Goal: Task Accomplishment & Management: Complete application form

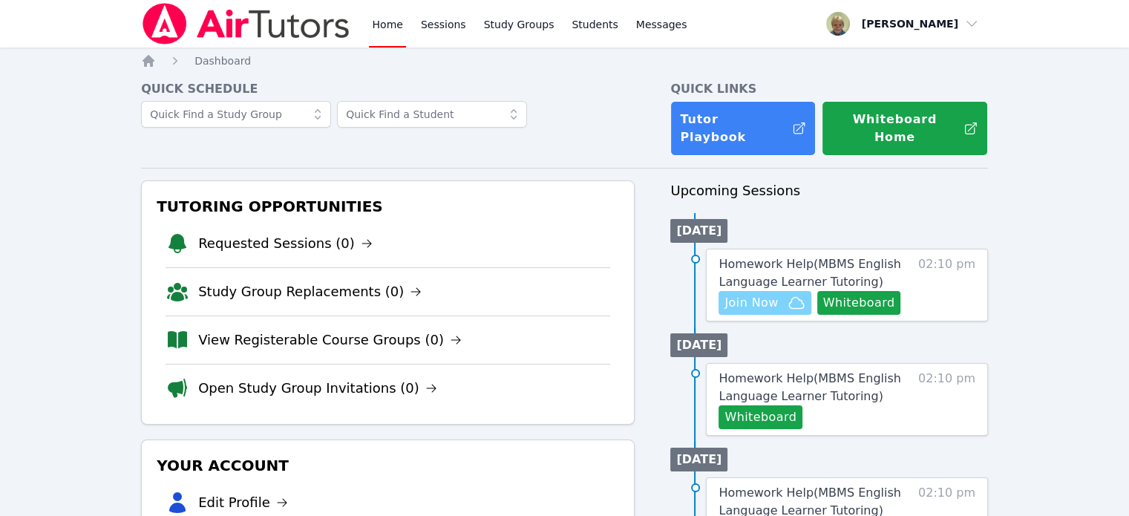
click at [748, 294] on span "Join Now" at bounding box center [750, 303] width 53 height 18
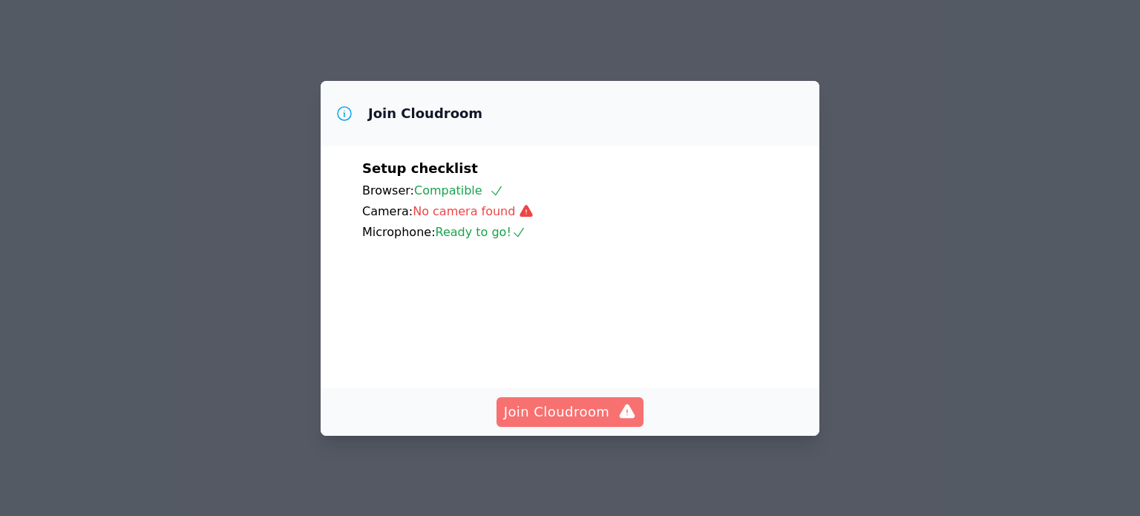
click at [534, 413] on span "Join Cloudroom" at bounding box center [570, 412] width 133 height 21
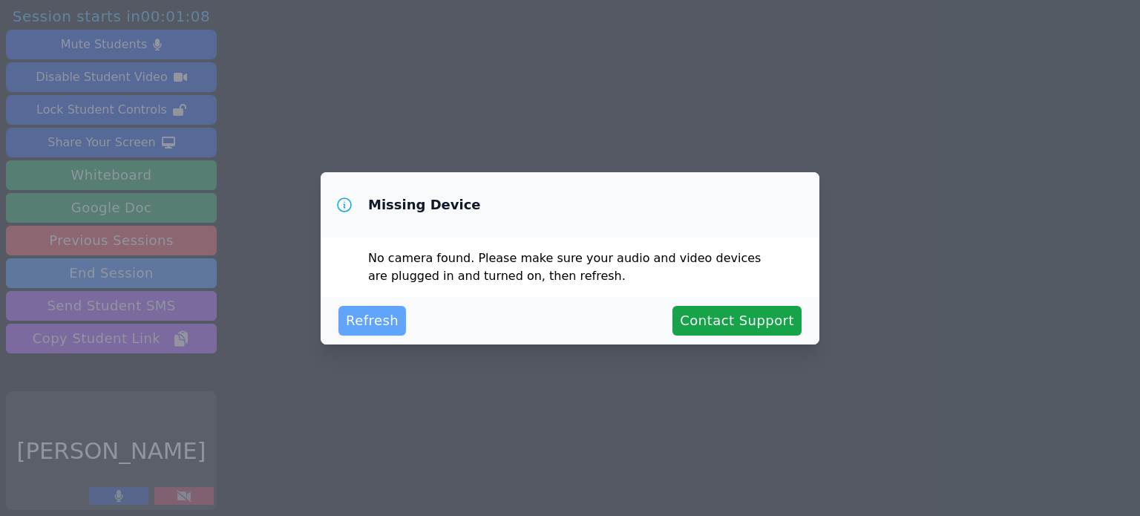
click at [374, 317] on span "Refresh" at bounding box center [372, 320] width 53 height 21
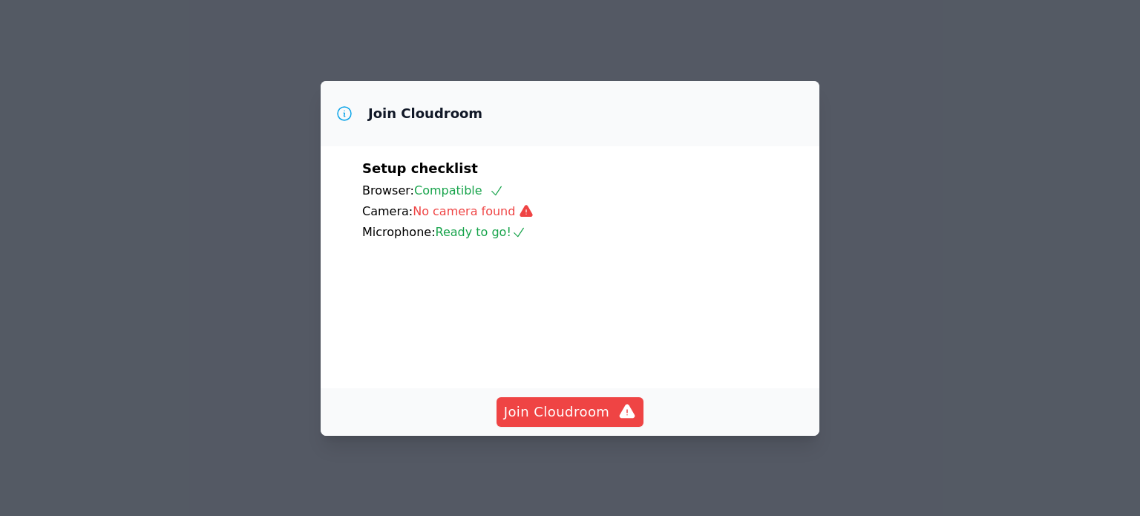
click at [569, 430] on div "Join Cloudroom" at bounding box center [570, 412] width 499 height 48
click at [564, 418] on span "Join Cloudroom" at bounding box center [570, 412] width 133 height 21
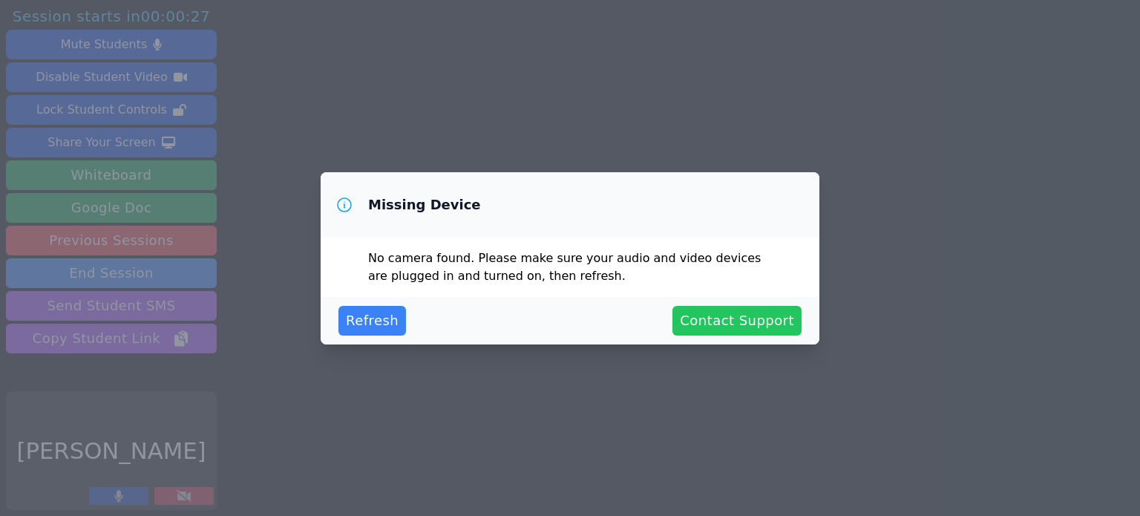
drag, startPoint x: 764, startPoint y: 323, endPoint x: 731, endPoint y: 315, distance: 33.7
click at [731, 315] on button "Contact Support" at bounding box center [737, 321] width 129 height 30
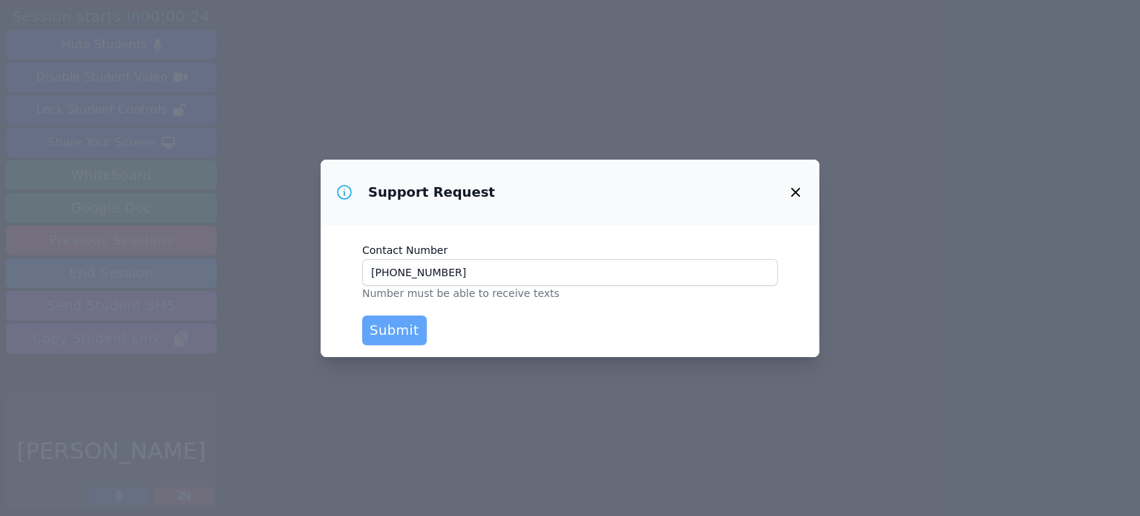
click at [392, 326] on span "Submit" at bounding box center [395, 330] width 50 height 21
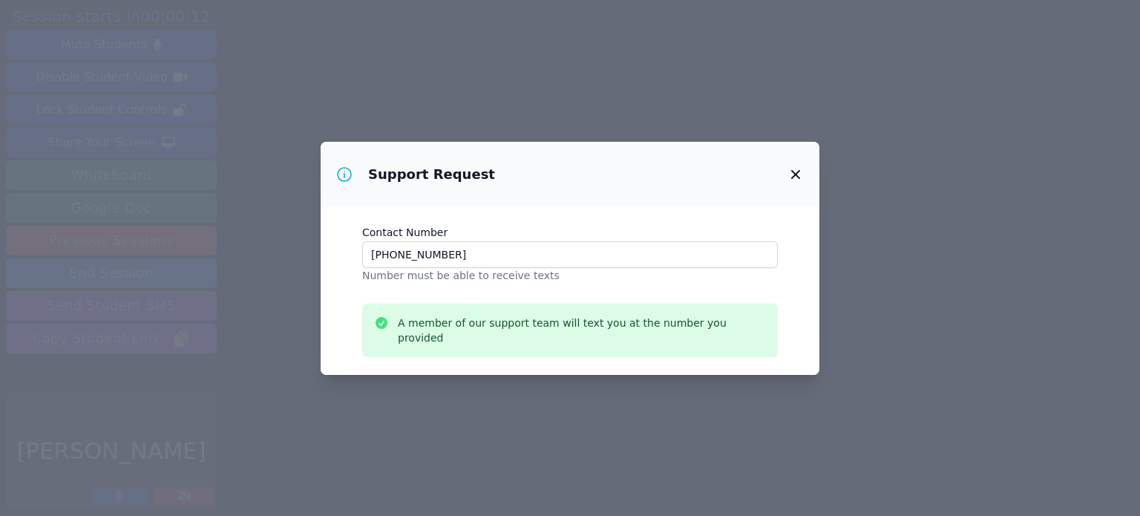
click at [799, 179] on icon "button" at bounding box center [795, 174] width 9 height 9
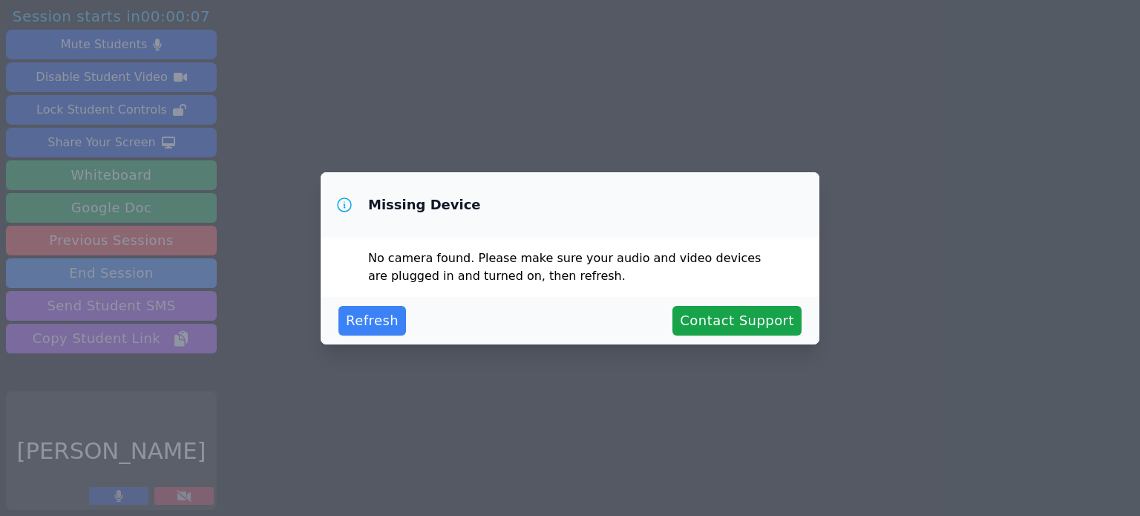
click at [62, 385] on div "Missing Device No camera found . Please make sure your audio and video devices …" at bounding box center [570, 258] width 1140 height 516
click at [374, 315] on span "Refresh" at bounding box center [372, 320] width 53 height 21
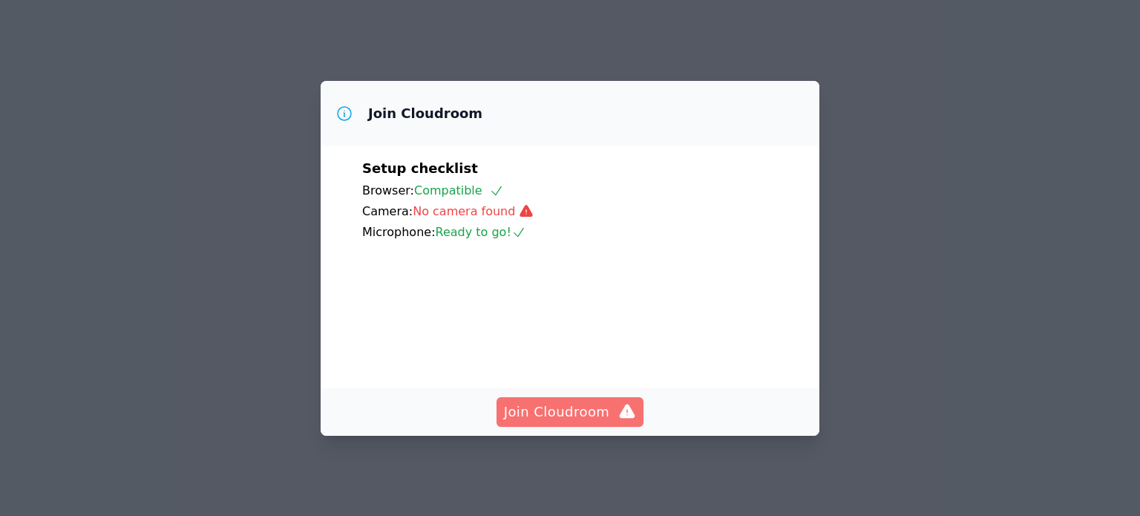
click at [526, 421] on span "Join Cloudroom" at bounding box center [570, 412] width 133 height 21
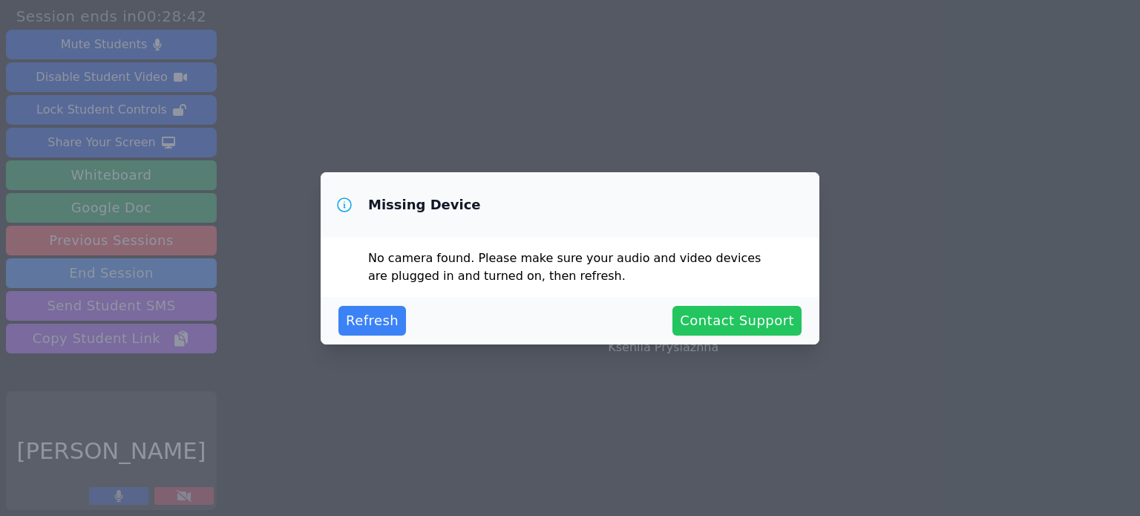
click at [710, 320] on button "Contact Support" at bounding box center [737, 321] width 129 height 30
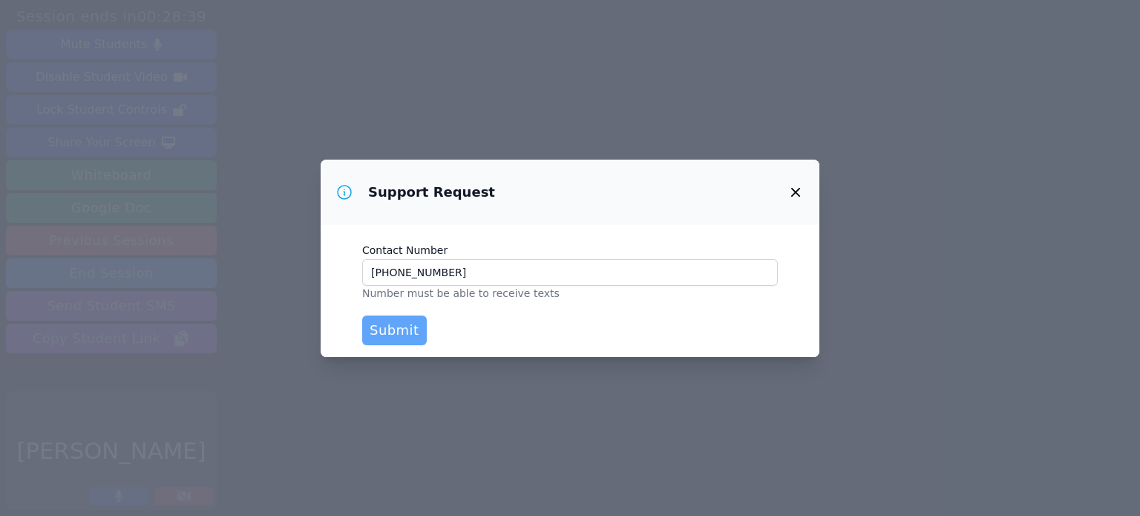
click at [402, 321] on span "Submit" at bounding box center [395, 330] width 50 height 21
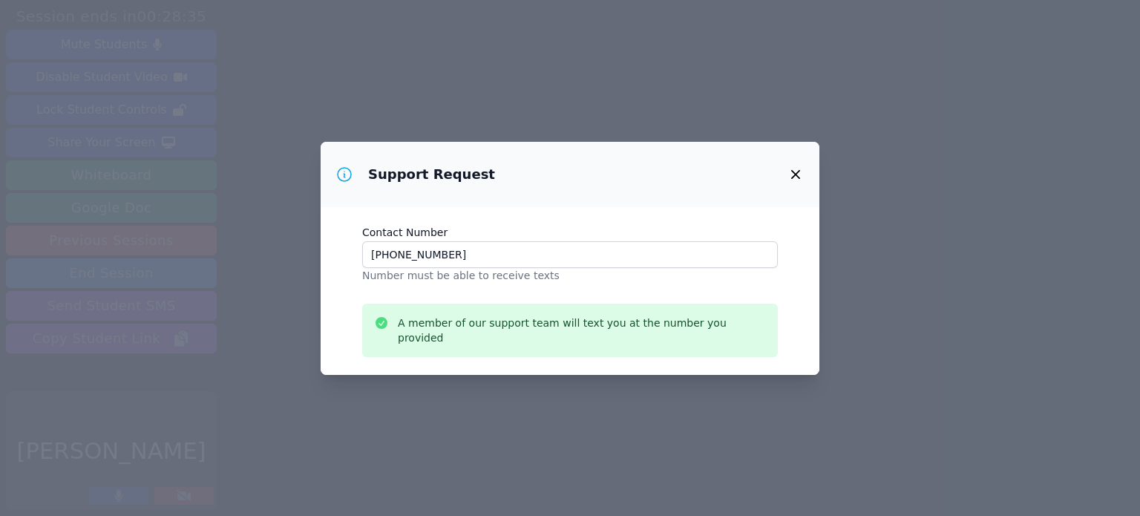
click at [796, 177] on icon "button" at bounding box center [796, 175] width 18 height 18
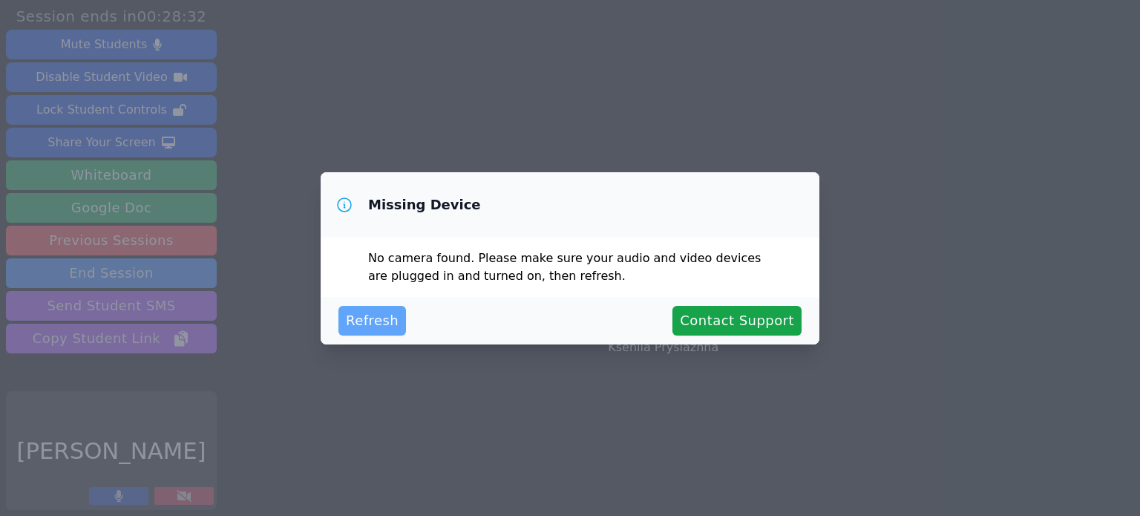
click at [372, 323] on span "Refresh" at bounding box center [372, 320] width 53 height 21
click at [114, 455] on div "Missing Device No camera found . Please make sure your audio and video devices …" at bounding box center [570, 258] width 1140 height 516
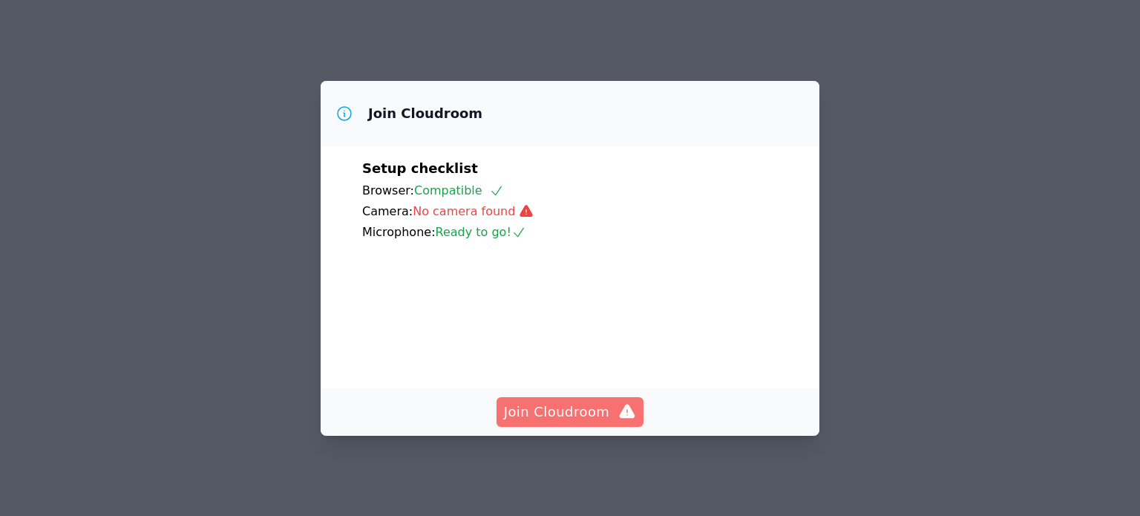
click at [545, 415] on span "Join Cloudroom" at bounding box center [570, 412] width 133 height 21
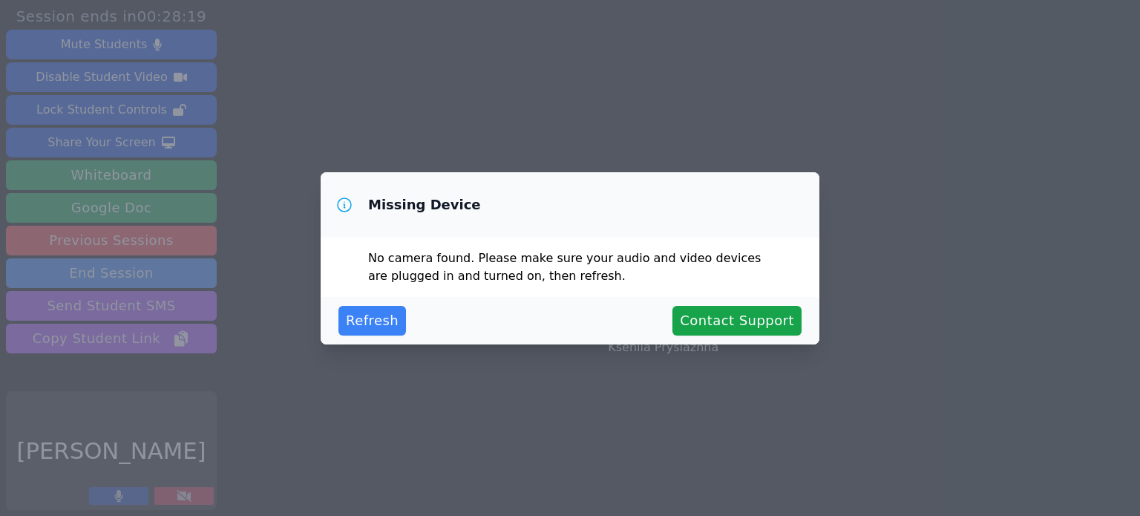
click at [151, 163] on div "Missing Device No camera found . Please make sure your audio and video devices …" at bounding box center [570, 258] width 1140 height 516
click at [137, 187] on div "Missing Device No camera found . Please make sure your audio and video devices …" at bounding box center [570, 258] width 1140 height 516
click at [349, 319] on span "Refresh" at bounding box center [372, 320] width 53 height 21
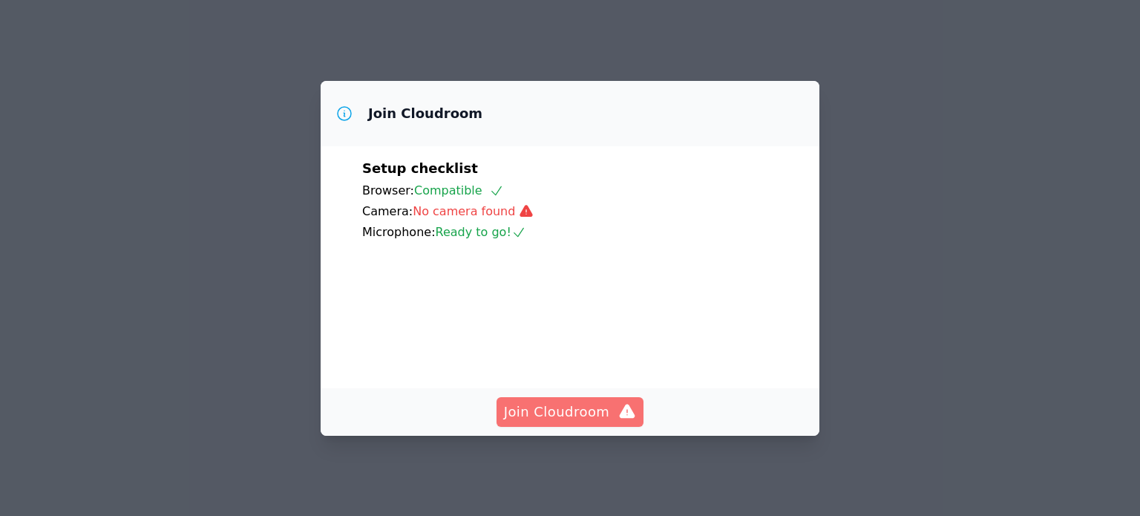
click at [564, 417] on span "Join Cloudroom" at bounding box center [570, 412] width 133 height 21
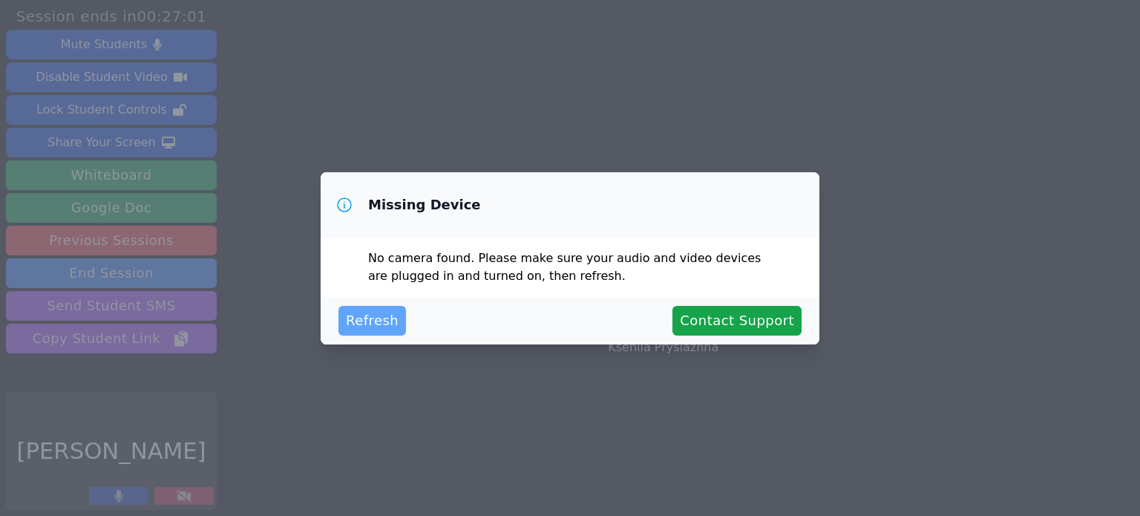
click at [382, 318] on span "Refresh" at bounding box center [372, 320] width 53 height 21
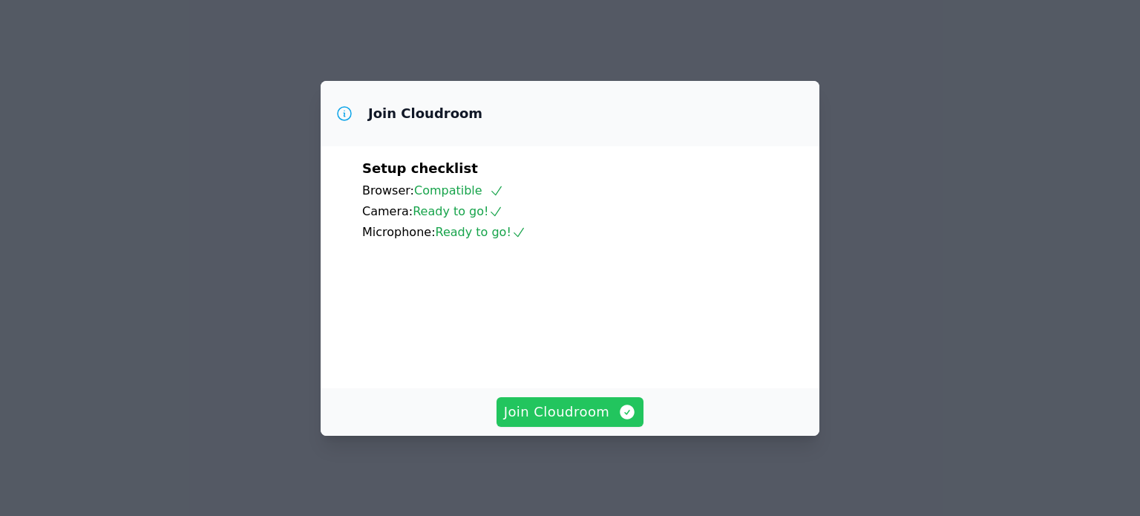
click at [590, 418] on span "Join Cloudroom" at bounding box center [570, 412] width 133 height 21
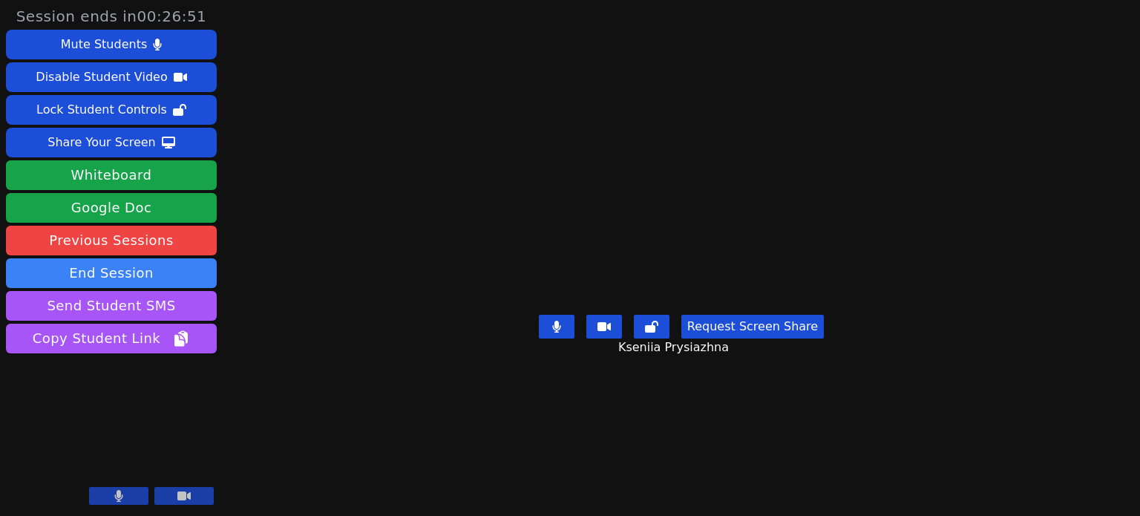
click at [116, 496] on icon at bounding box center [119, 496] width 8 height 12
click at [116, 496] on icon at bounding box center [118, 496] width 15 height 12
click at [116, 496] on icon at bounding box center [119, 496] width 8 height 12
click at [116, 496] on icon at bounding box center [118, 496] width 15 height 12
click at [82, 167] on button "Whiteboard" at bounding box center [111, 175] width 211 height 30
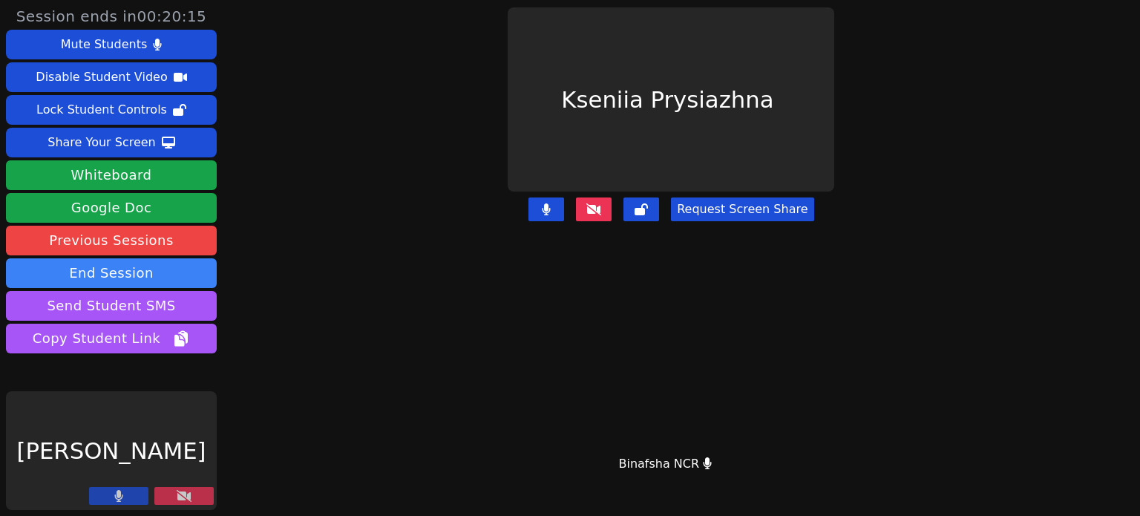
click at [187, 491] on icon at bounding box center [184, 496] width 15 height 12
click at [172, 499] on button at bounding box center [183, 496] width 59 height 18
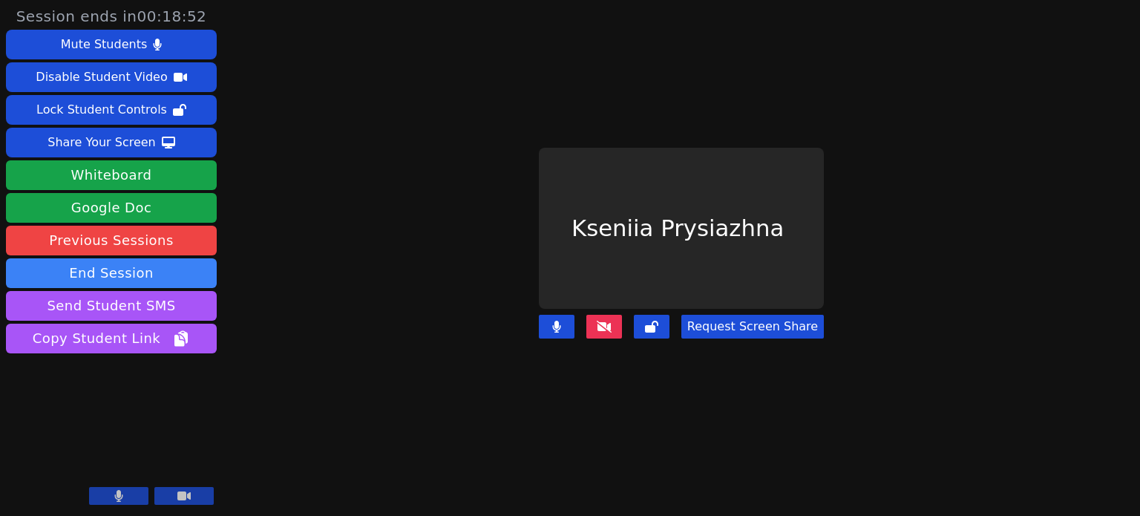
click at [605, 321] on icon at bounding box center [604, 327] width 15 height 12
click at [609, 321] on icon at bounding box center [604, 327] width 15 height 12
click at [606, 321] on icon at bounding box center [604, 327] width 15 height 12
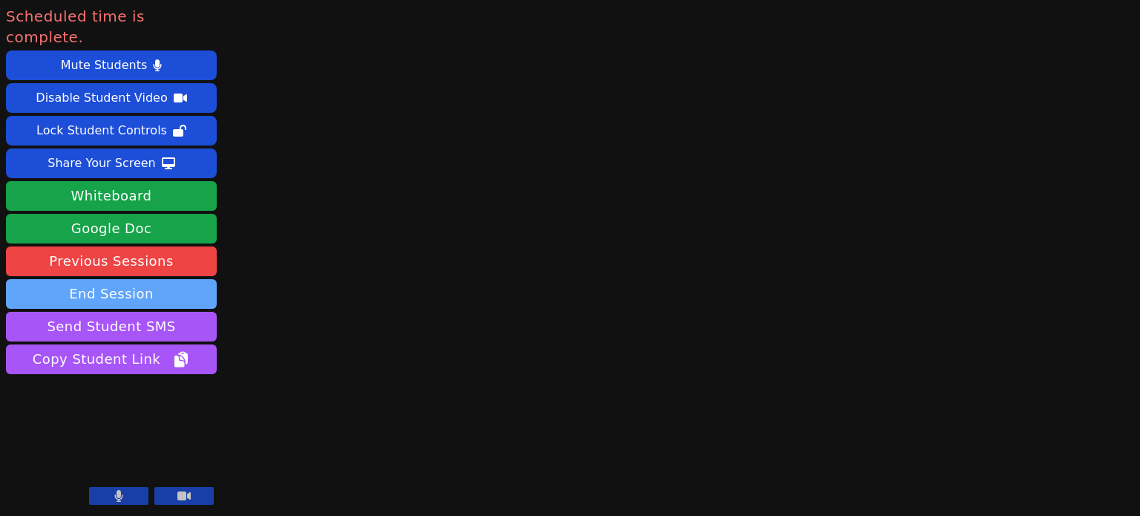
click at [126, 279] on button "End Session" at bounding box center [111, 294] width 211 height 30
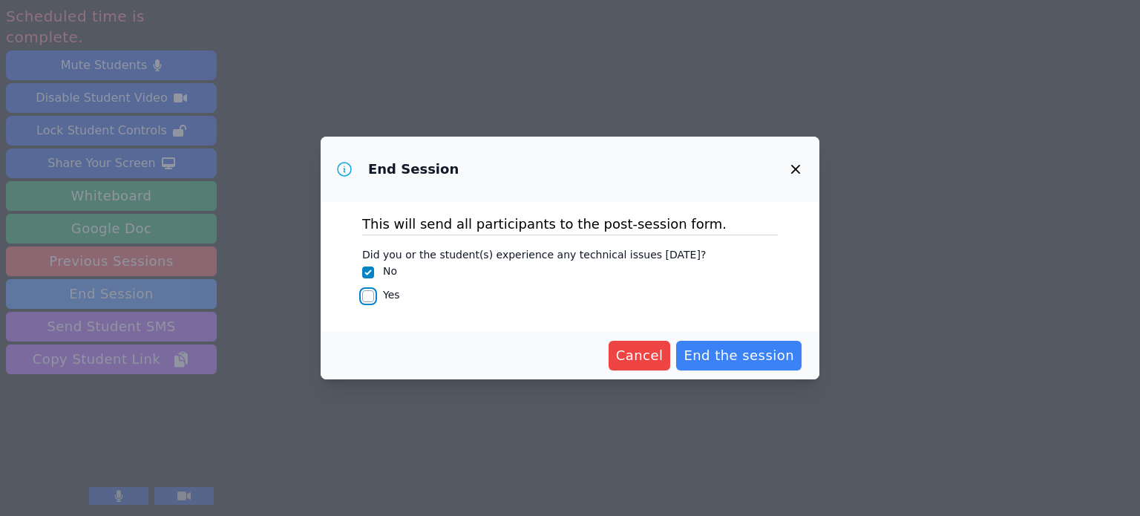
click at [364, 298] on input "Yes" at bounding box center [368, 296] width 12 height 12
checkbox input "true"
checkbox input "false"
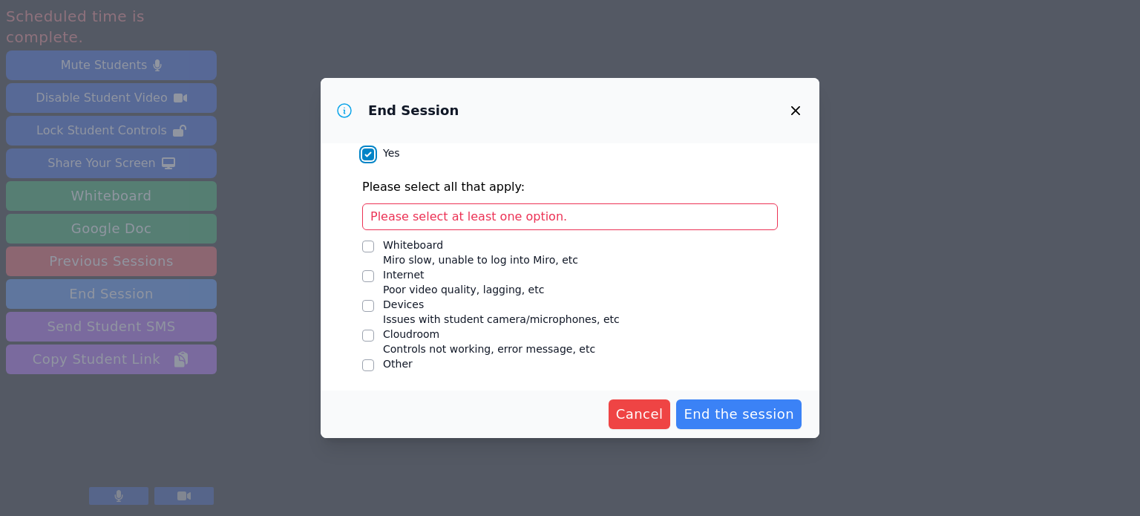
scroll to position [84, 0]
click at [365, 364] on input "Other" at bounding box center [368, 365] width 12 height 12
checkbox input "true"
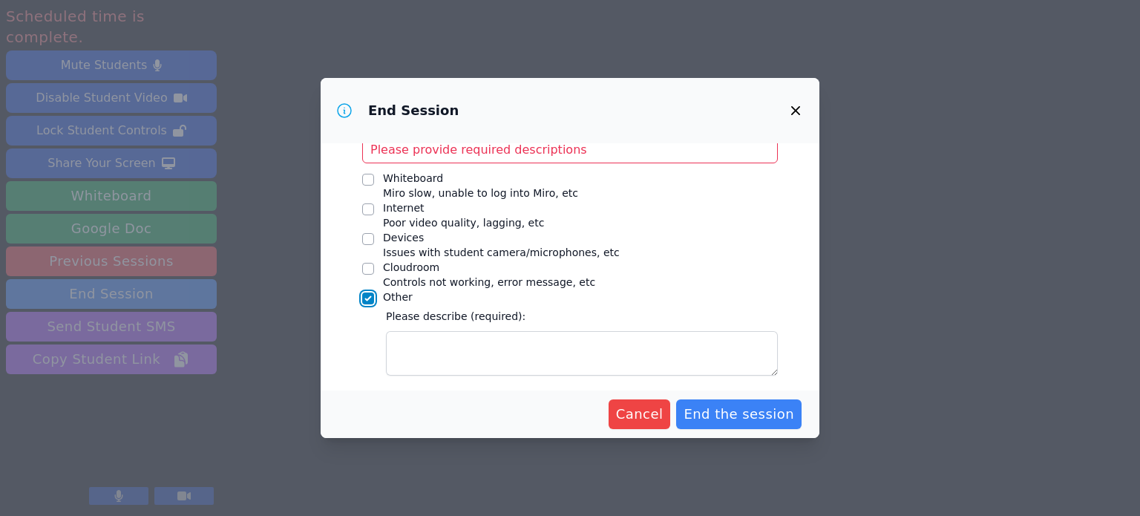
scroll to position [161, 0]
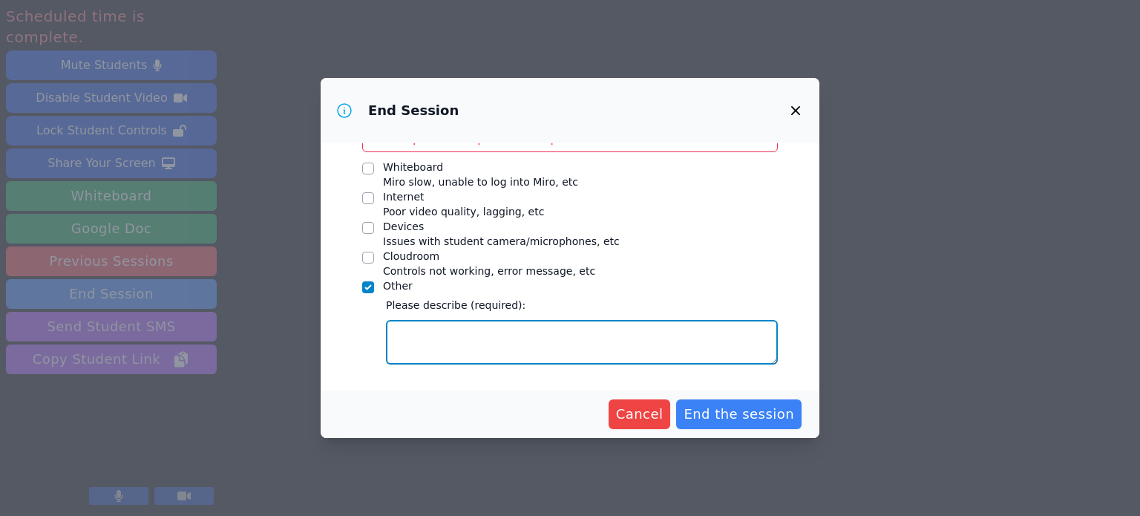
click at [684, 335] on textarea "Other" at bounding box center [582, 342] width 392 height 45
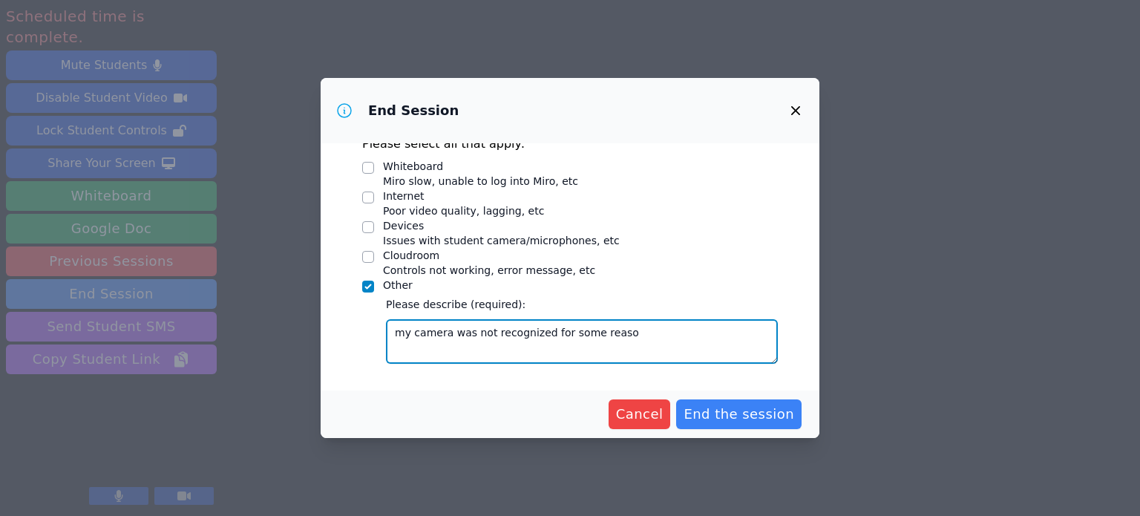
type textarea "my camera was not recognized for some reason"
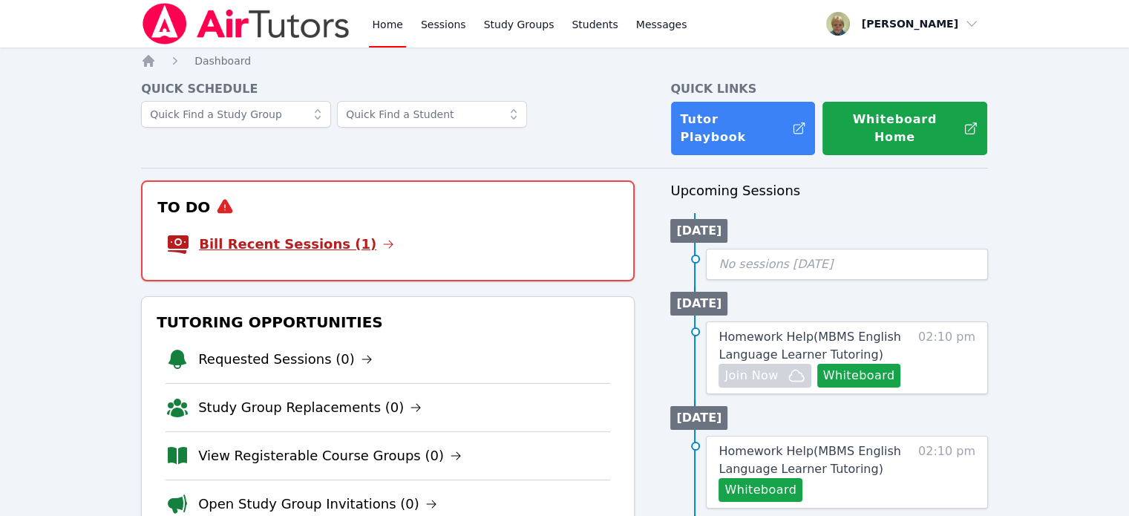
click at [295, 234] on link "Bill Recent Sessions (1)" at bounding box center [296, 244] width 195 height 21
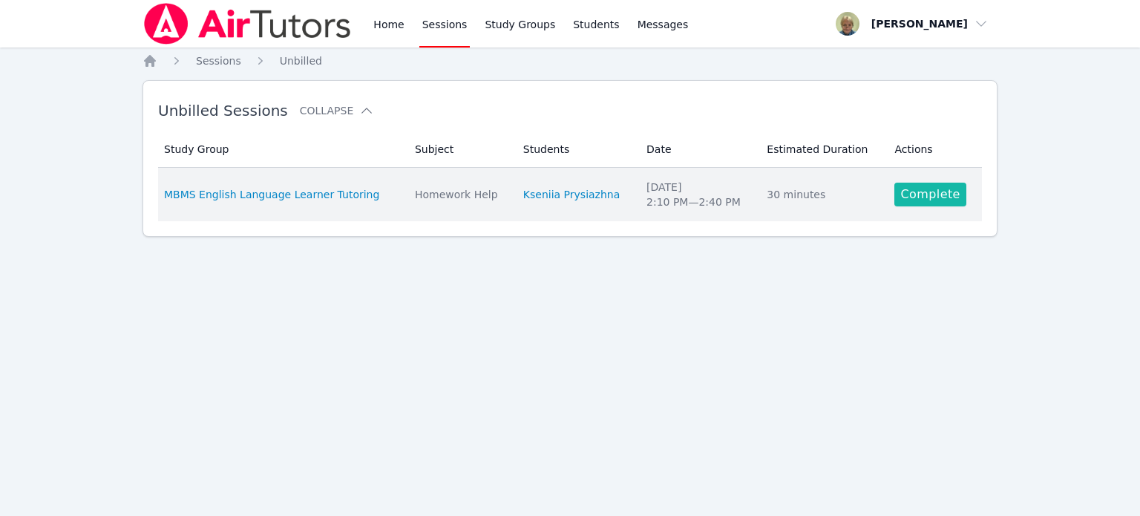
click at [910, 200] on link "Complete" at bounding box center [929, 195] width 71 height 24
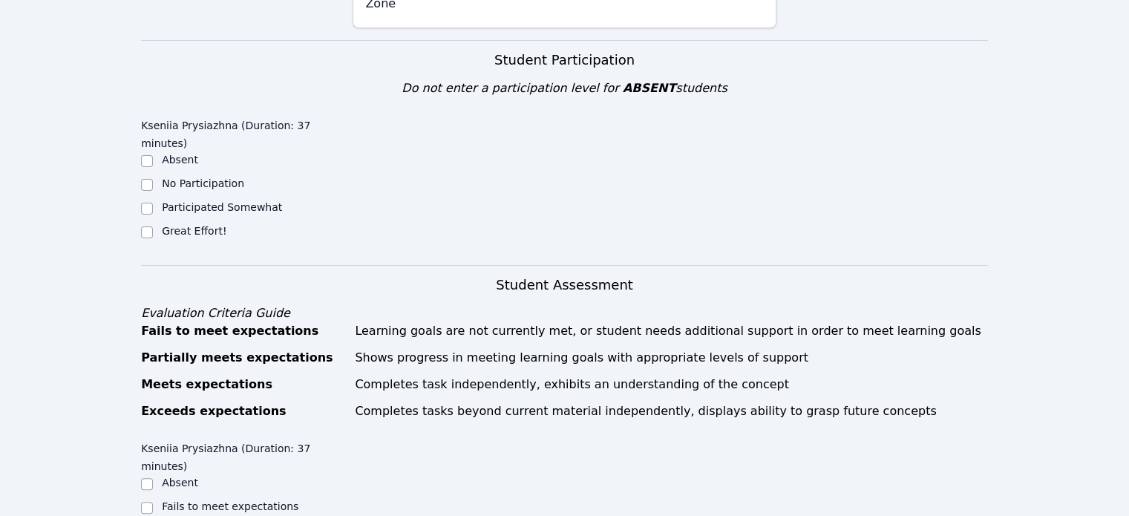
scroll to position [353, 0]
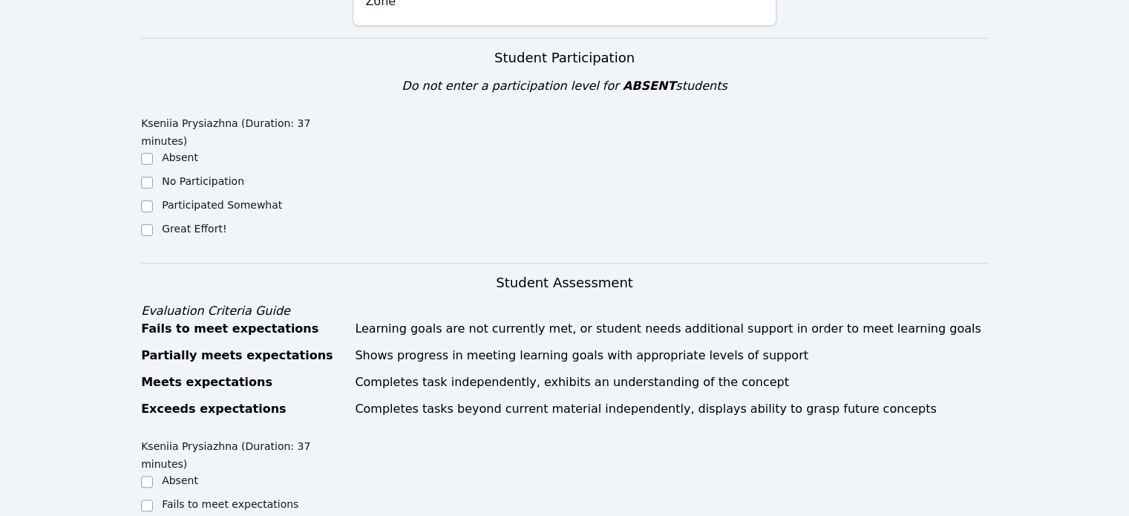
click at [203, 223] on label "Great Effort!" at bounding box center [194, 229] width 65 height 12
click at [153, 224] on input "Great Effort!" at bounding box center [147, 230] width 12 height 12
checkbox input "true"
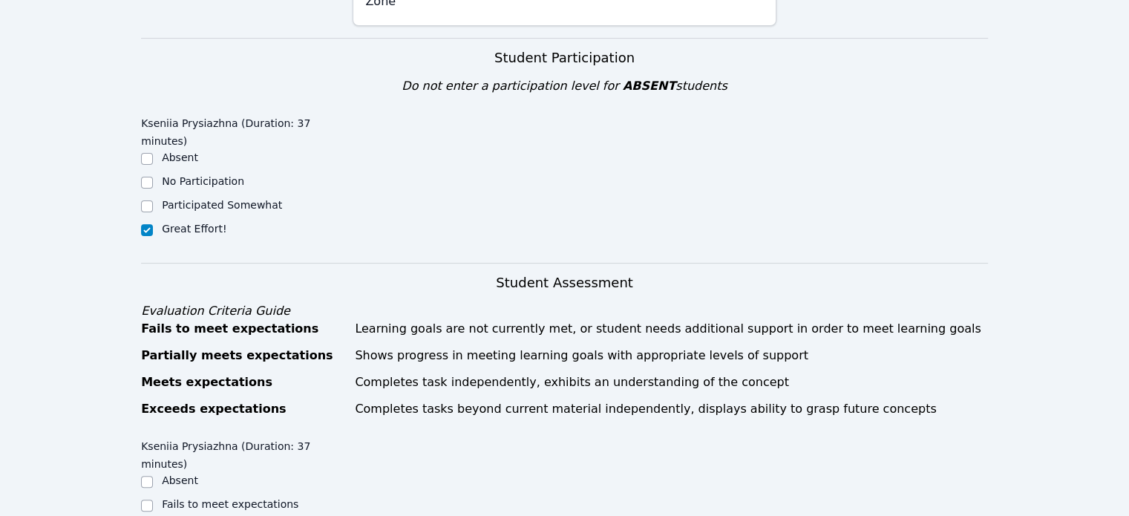
checkbox input "true"
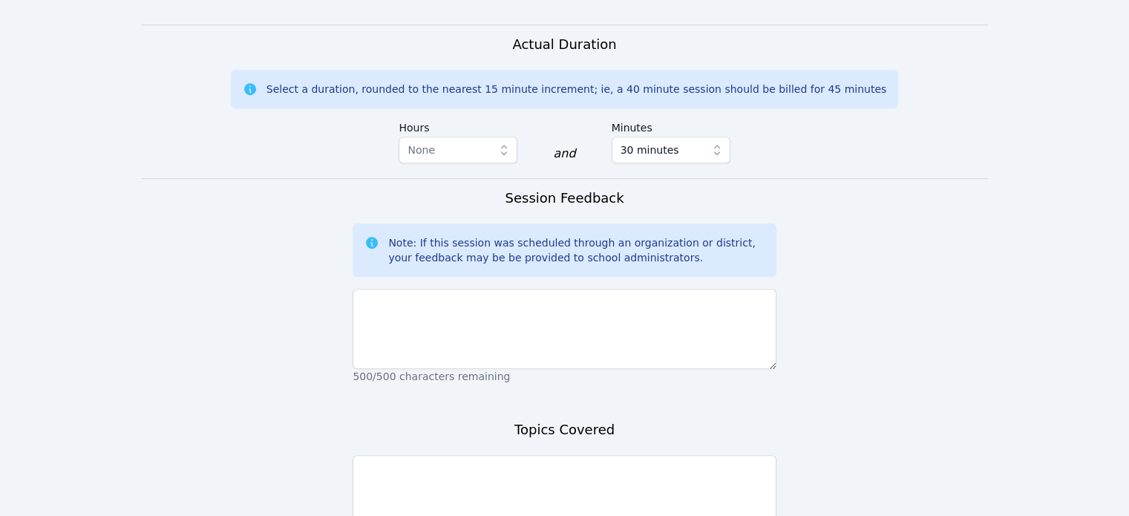
scroll to position [941, 0]
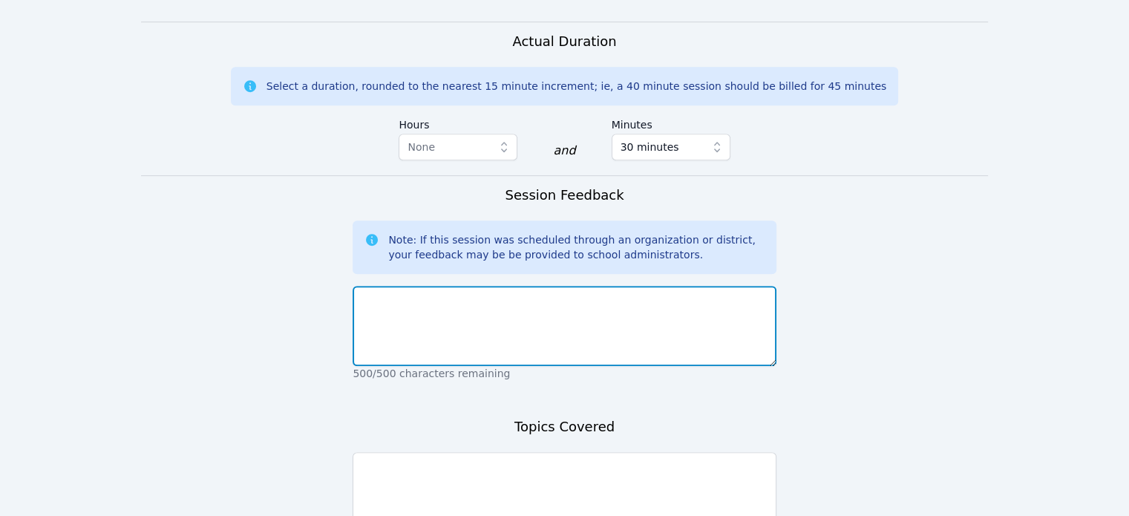
click at [669, 286] on textarea at bounding box center [564, 326] width 423 height 80
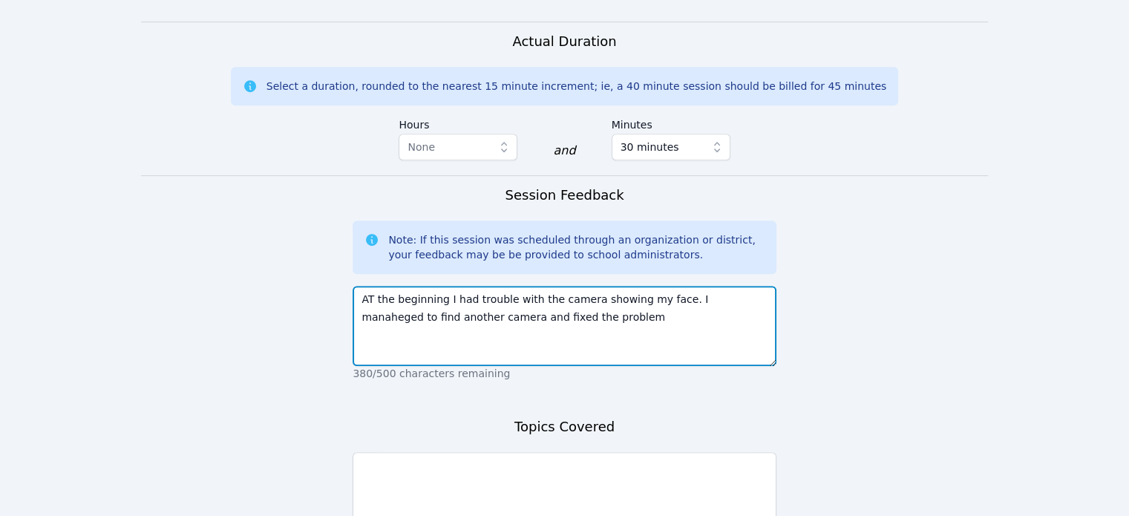
type textarea "AT the beginning I had trouble with the camera showing my face. I manaheged to …"
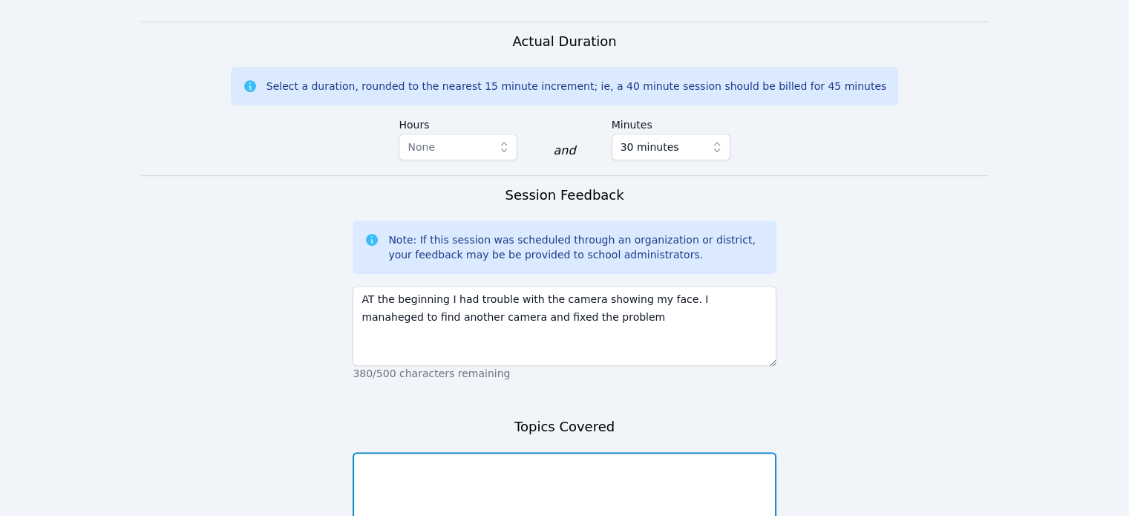
click at [587, 452] on textarea at bounding box center [564, 492] width 423 height 80
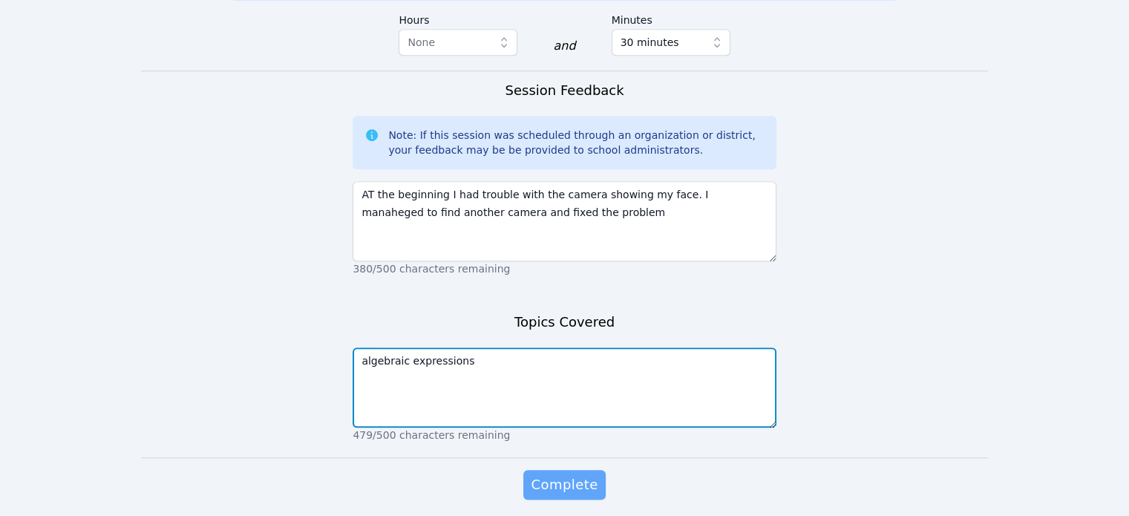
type textarea "algebraic expressions"
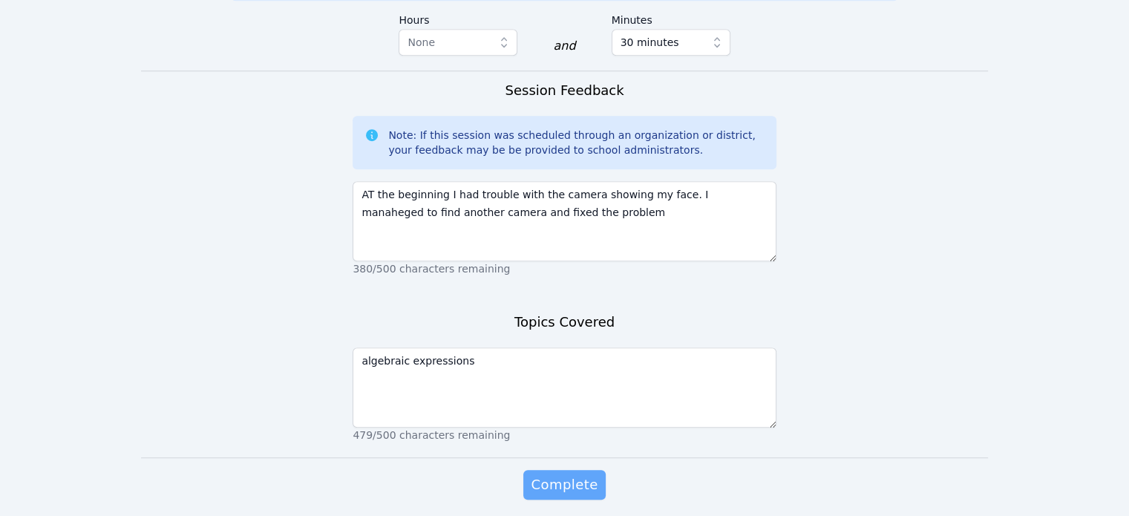
click at [578, 474] on span "Complete" at bounding box center [564, 484] width 67 height 21
